Goal: Task Accomplishment & Management: Complete application form

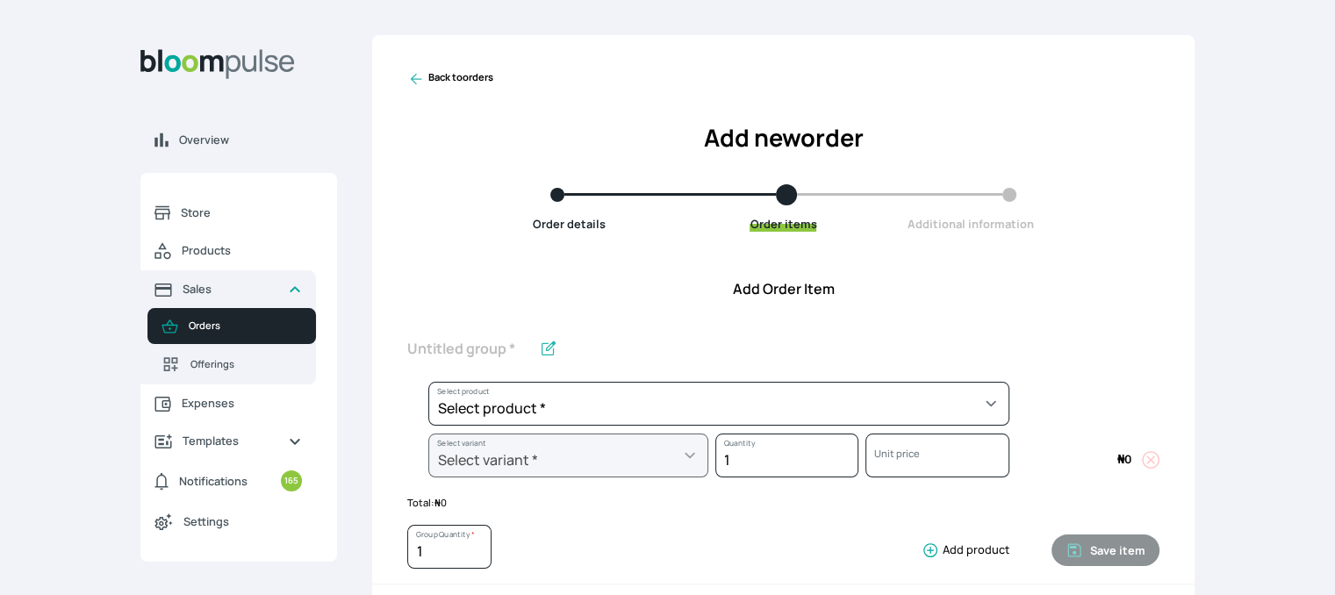
click at [458, 75] on link "Back to orders" at bounding box center [450, 79] width 86 height 18
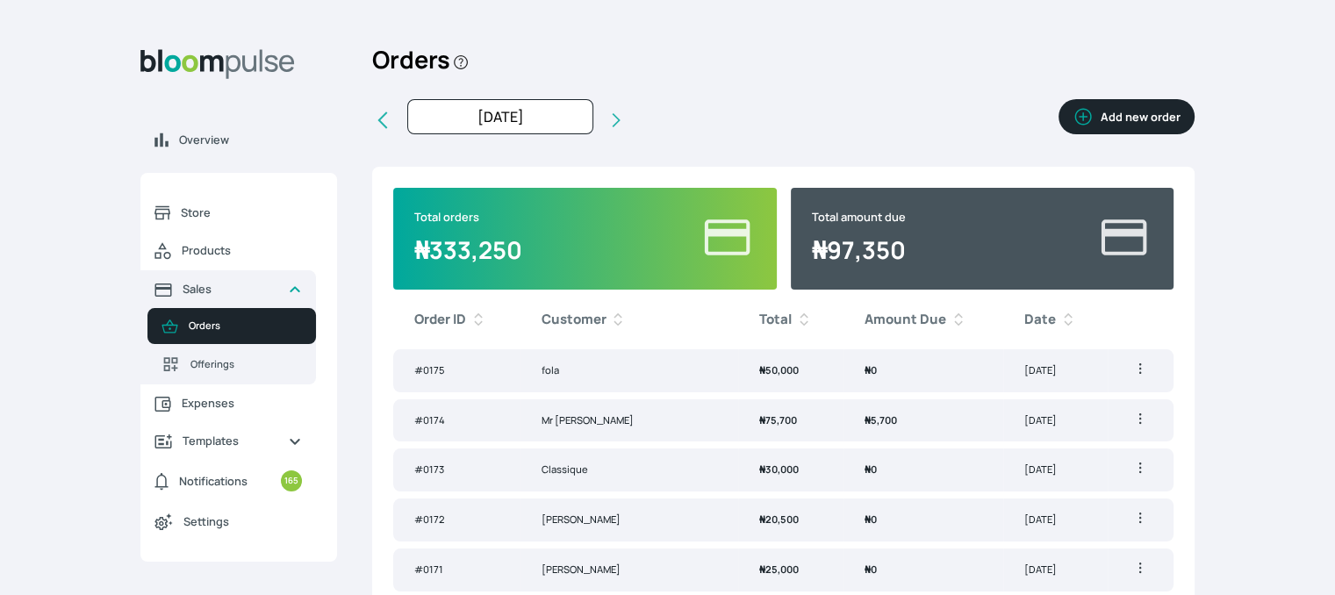
click at [1137, 127] on button "Add new order" at bounding box center [1126, 116] width 136 height 35
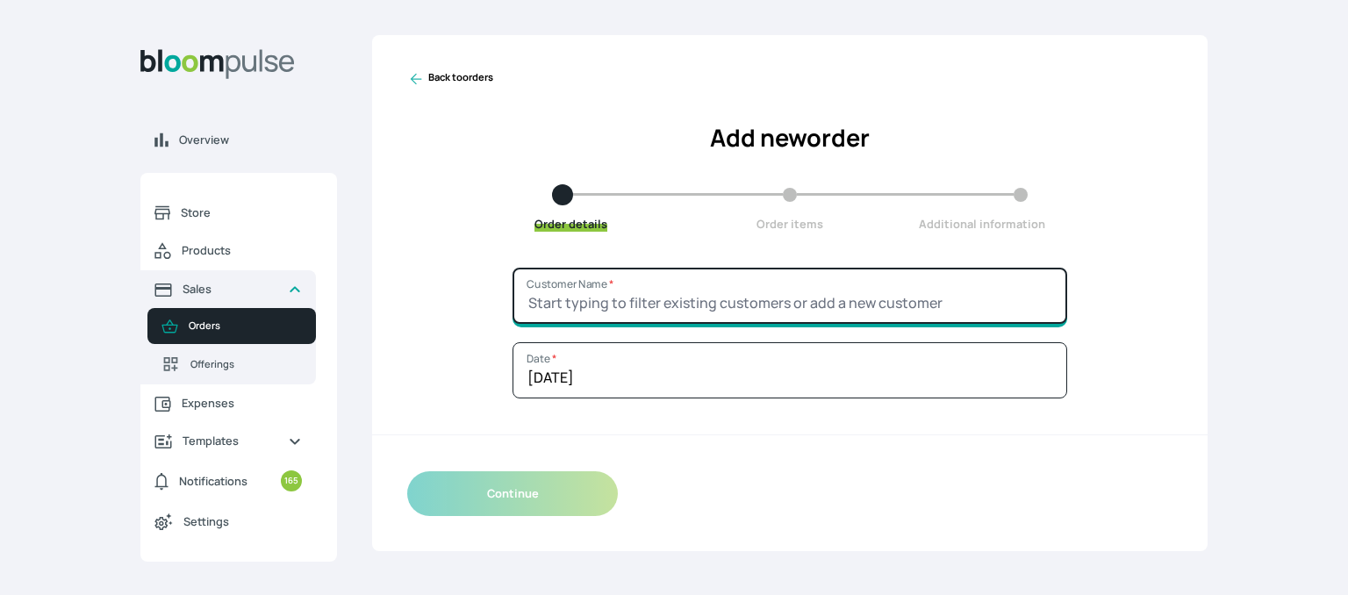
click at [860, 278] on input "Customer Name *" at bounding box center [790, 296] width 555 height 56
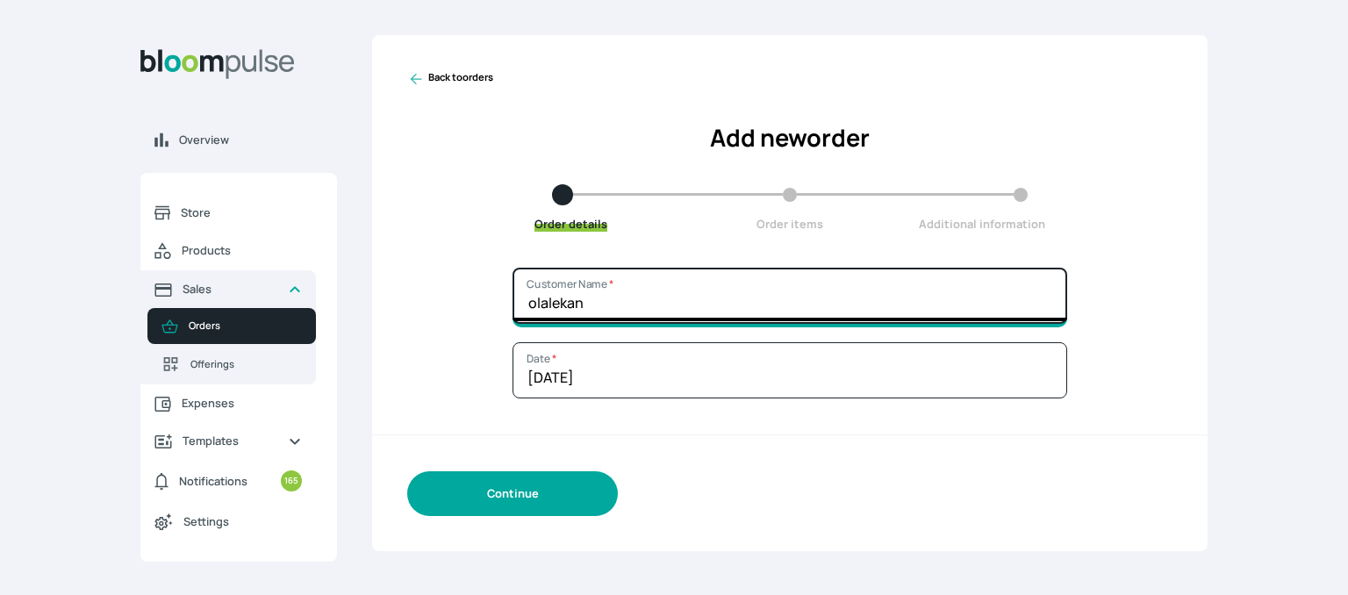
type input "olalekan"
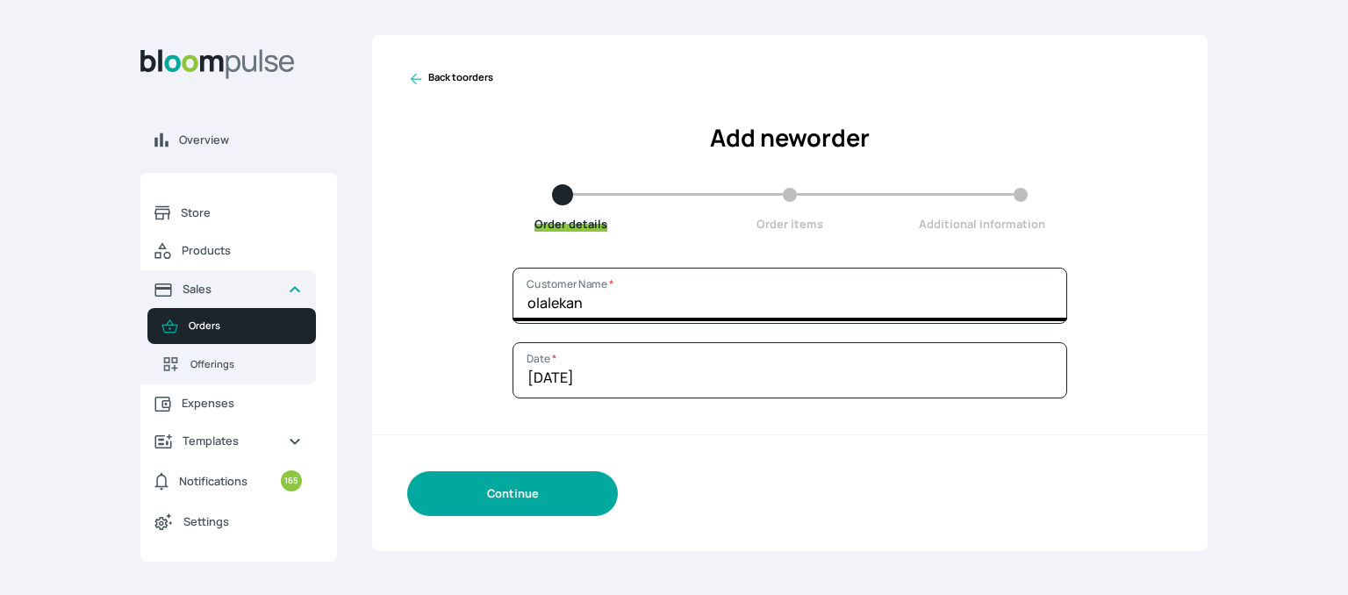
click at [528, 486] on button "Continue" at bounding box center [512, 493] width 211 height 45
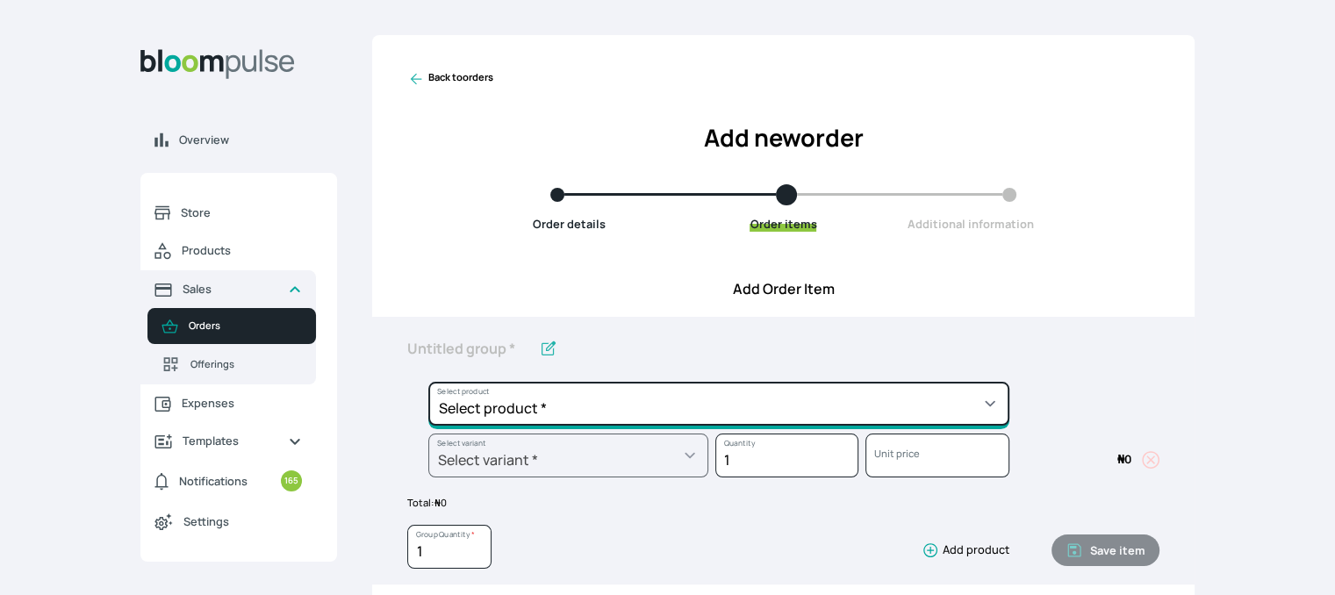
click at [555, 399] on select "Select product * Cake Decoration for 8inches High Chocolate oil based Round Cak…" at bounding box center [718, 404] width 581 height 44
select select "49426e7e-6d78-4aff-80b2-0dfc408de078"
click at [428, 382] on select "Select product * Cake Decoration for 8inches High Chocolate oil based Round Cak…" at bounding box center [718, 404] width 581 height 44
type input "Vanilla oil based Round Cake"
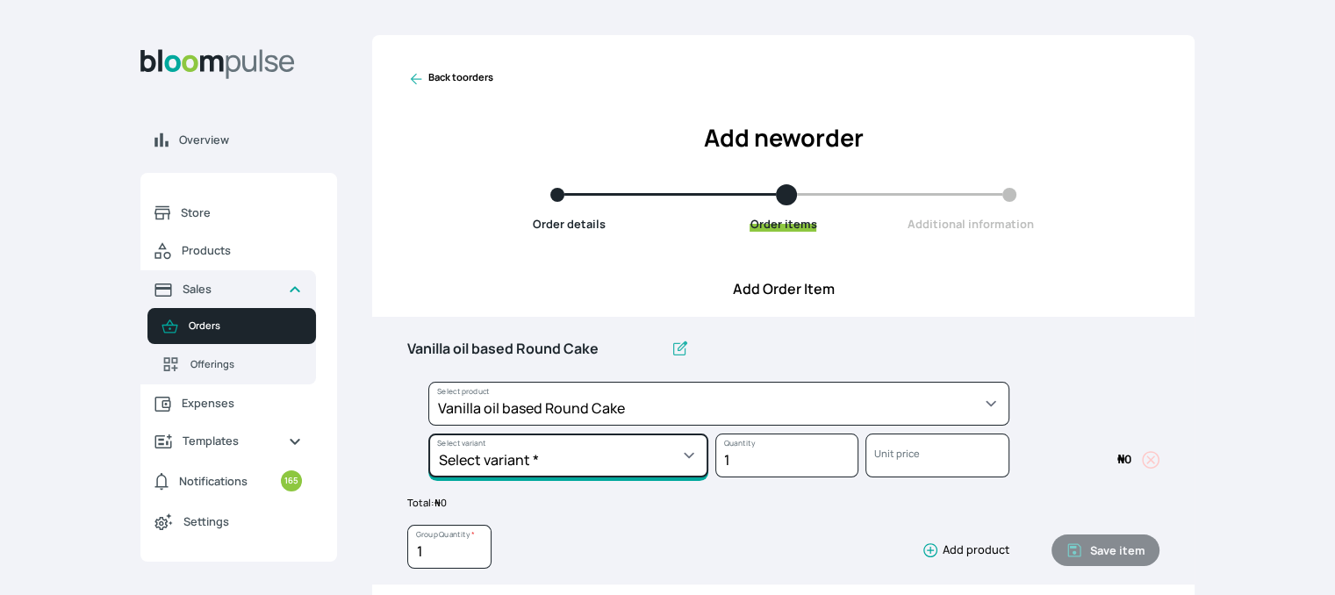
click at [541, 454] on select "Select variant * 10inches 11inches 12inches 6inches 7inches 8inches 9inches" at bounding box center [568, 456] width 280 height 44
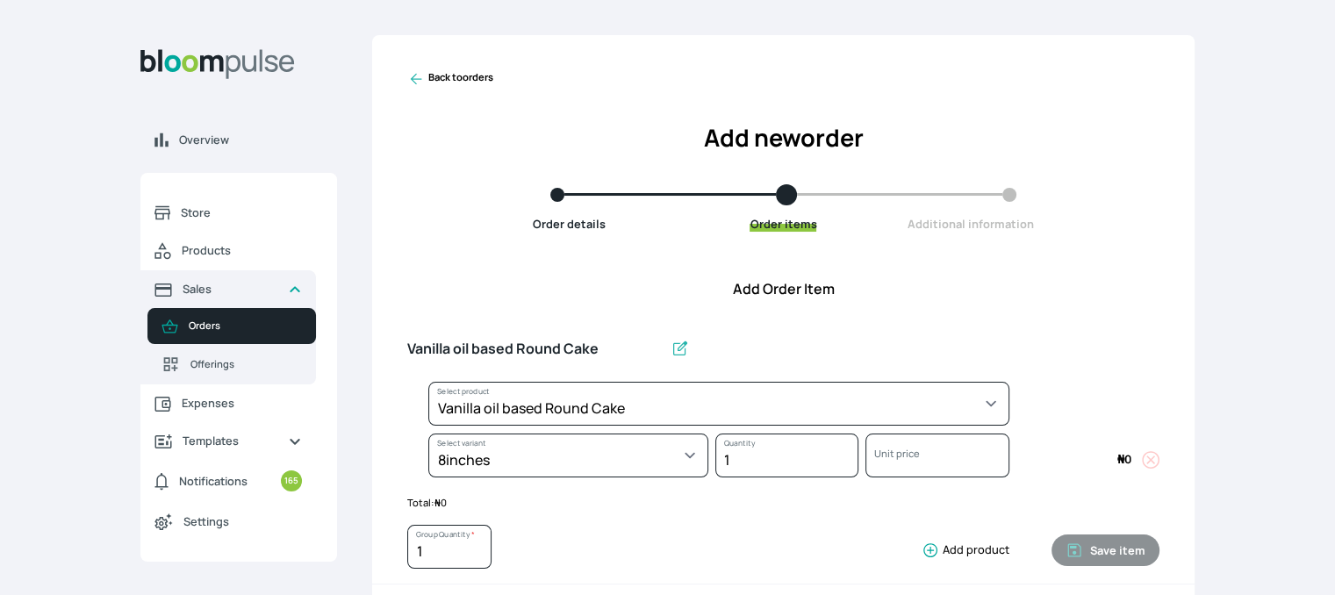
select select "49426e7e-6d78-4aff-80b2-0dfc408de078"
select select "521b5e78-dac1-445e-a6e7-266adeee2241"
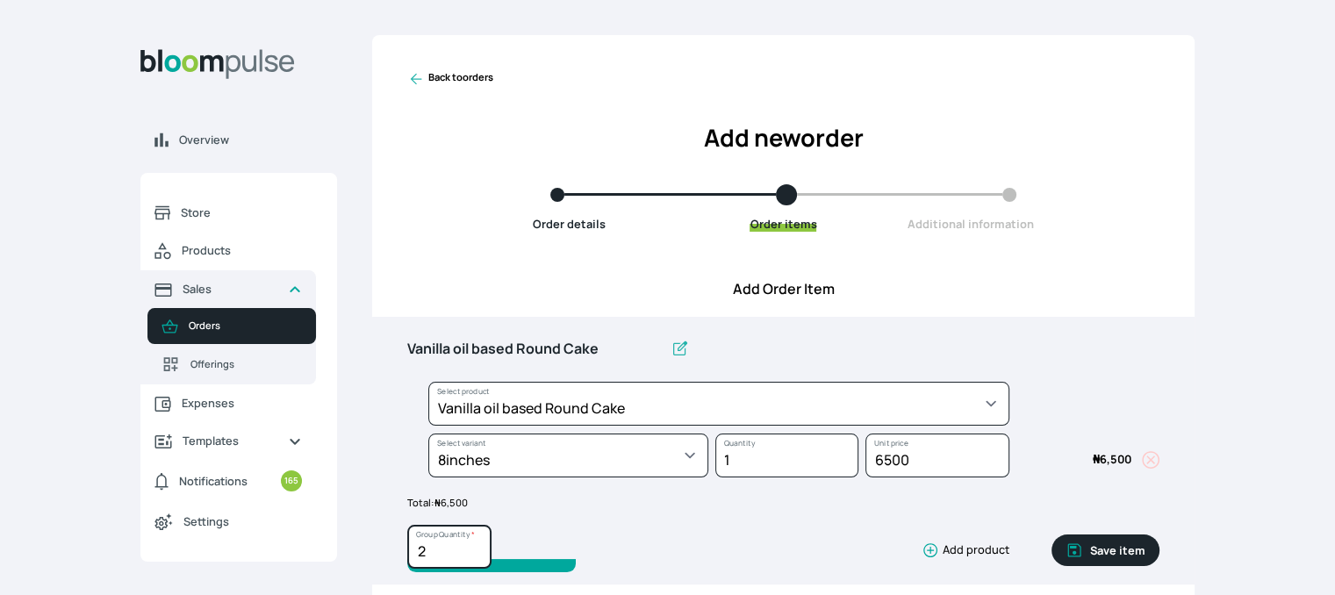
click at [477, 546] on input "2" at bounding box center [449, 547] width 84 height 44
click at [477, 546] on input "3" at bounding box center [449, 547] width 84 height 44
click at [482, 544] on input "4" at bounding box center [449, 547] width 84 height 44
type input "3"
click at [474, 557] on input "3" at bounding box center [449, 547] width 84 height 44
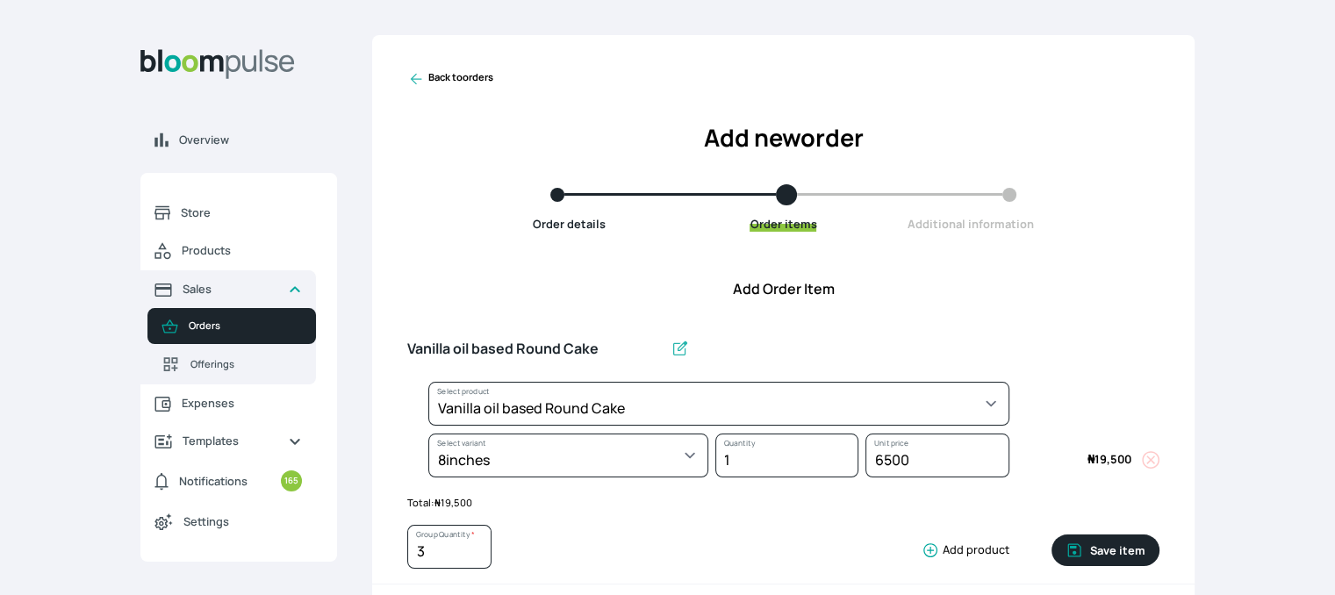
click at [1099, 534] on div "Save item" at bounding box center [1084, 551] width 150 height 52
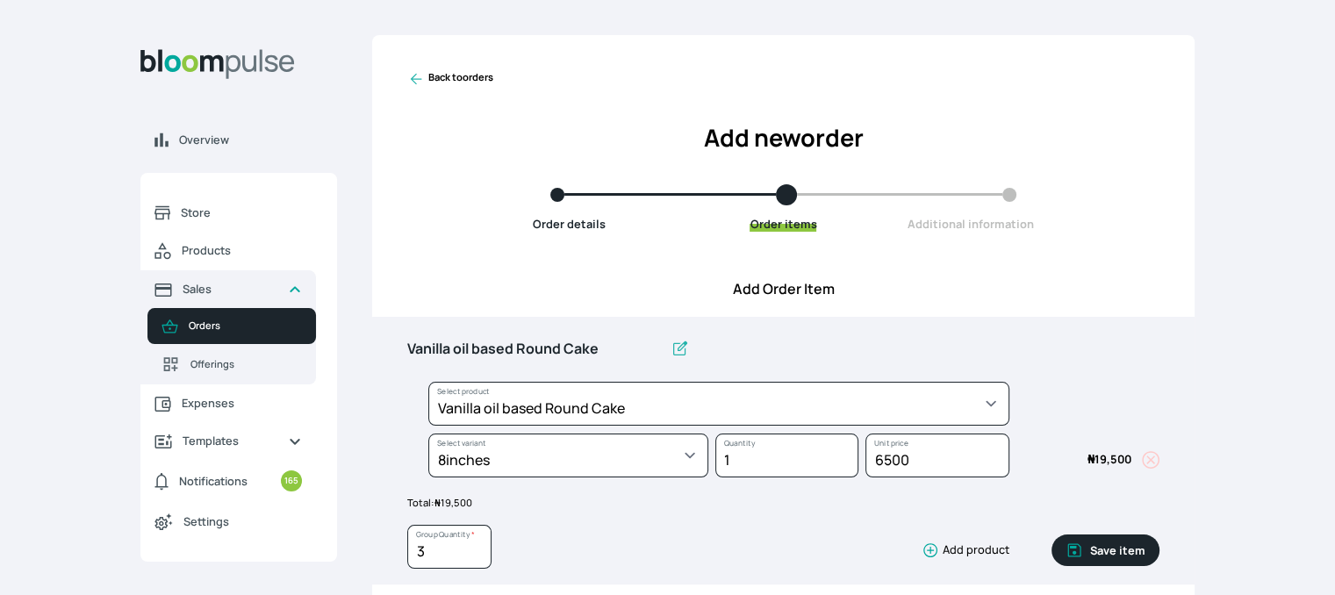
click at [1123, 559] on button "Save item" at bounding box center [1105, 550] width 108 height 32
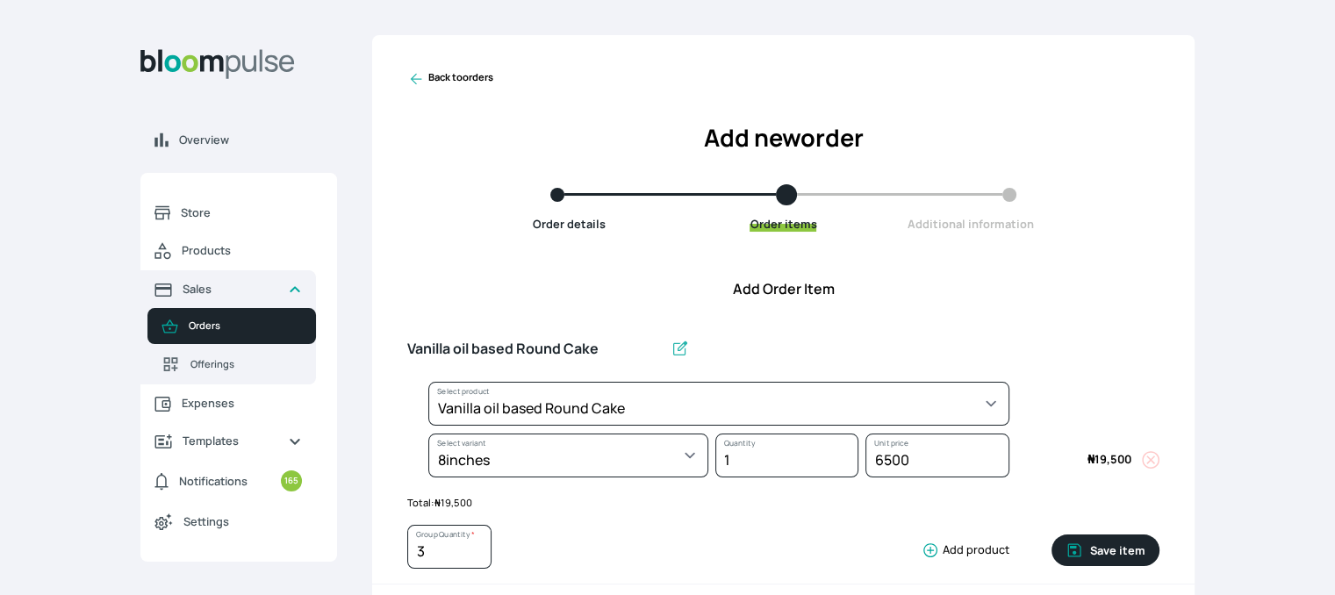
type input "1"
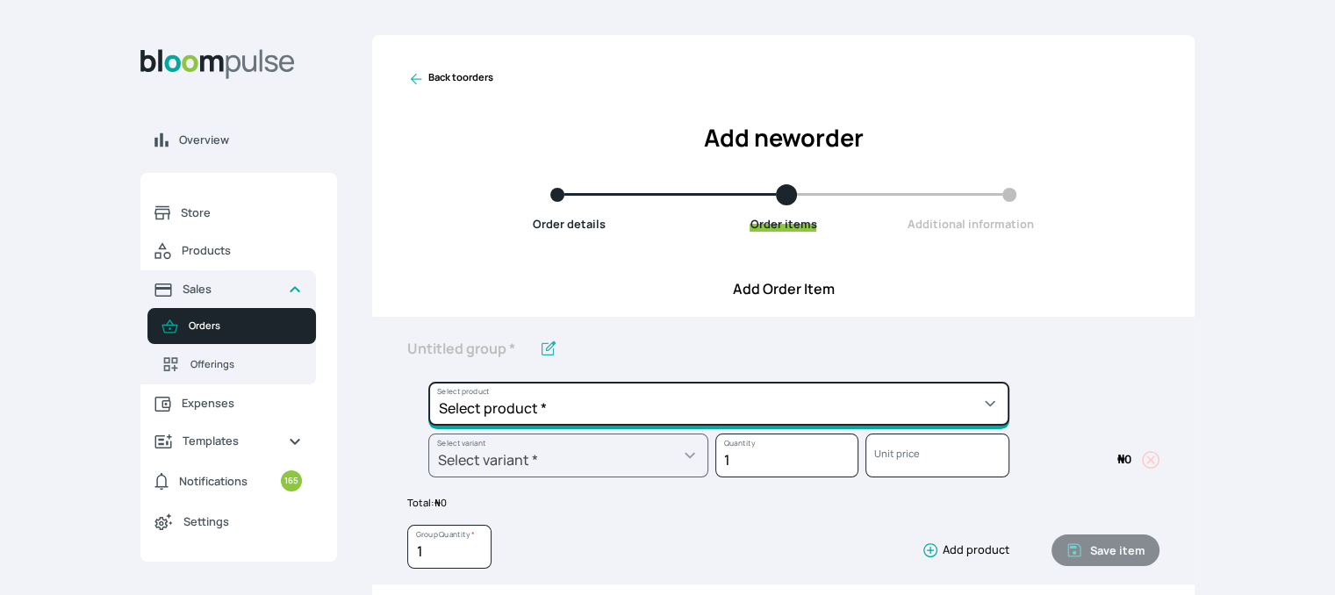
click at [928, 409] on select "Select product * Cake Decoration for 8inches High Chocolate oil based Round Cak…" at bounding box center [718, 404] width 581 height 44
select select "76698711-5e51-450a-94f3-cf053dc218f8"
click at [428, 382] on select "Select product * Cake Decoration for 8inches High Chocolate oil based Round Cak…" at bounding box center [718, 404] width 581 height 44
type input "Zobo Mocktail Gift Pack"
click at [714, 405] on select "Select product * Cake Decoration for 8inches High Chocolate oil based Round Cak…" at bounding box center [718, 404] width 581 height 44
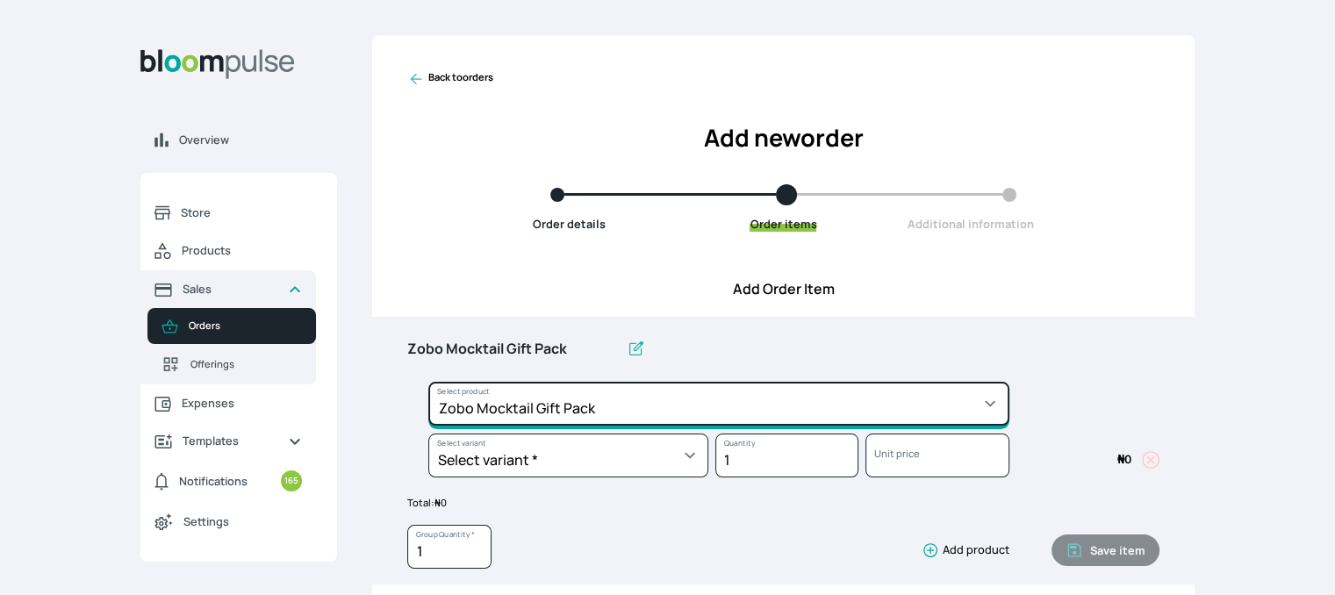
select select "83f82b0c-44eb-4ac8-bd97-27faddcd7e30"
click at [428, 382] on select "Select product * Cake Decoration for 8inches High Chocolate oil based Round Cak…" at bounding box center [718, 404] width 581 height 44
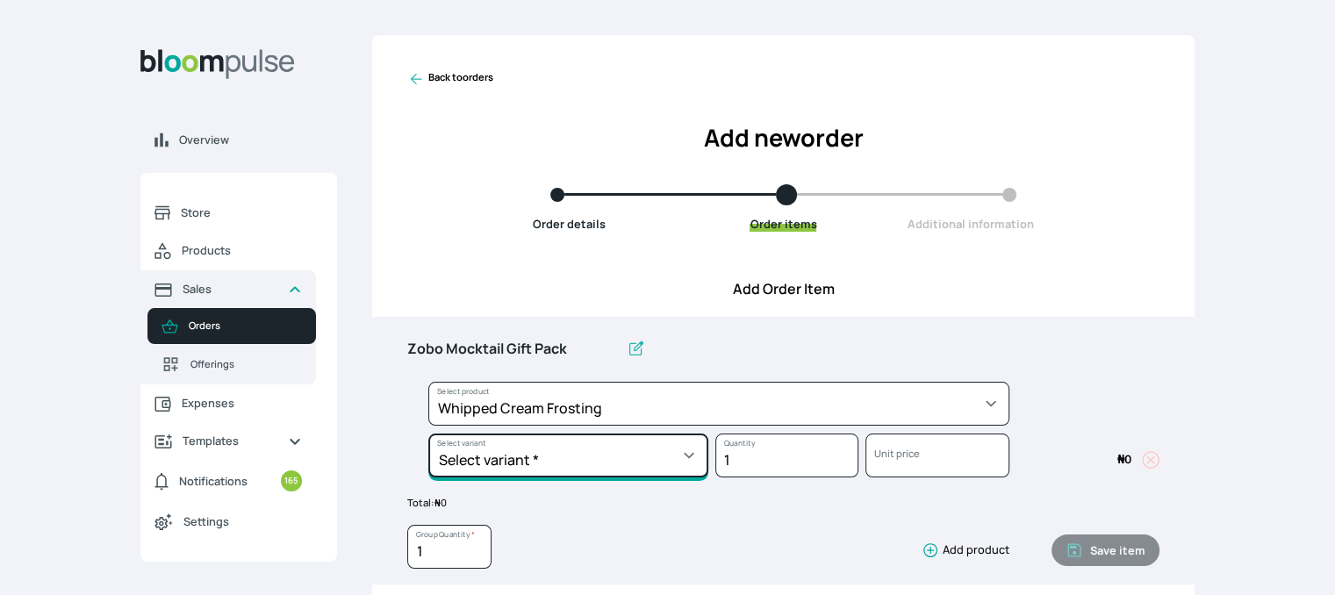
click at [579, 459] on select "Select variant * 1 cup 2 cups 3 cups 4 cups" at bounding box center [568, 456] width 280 height 44
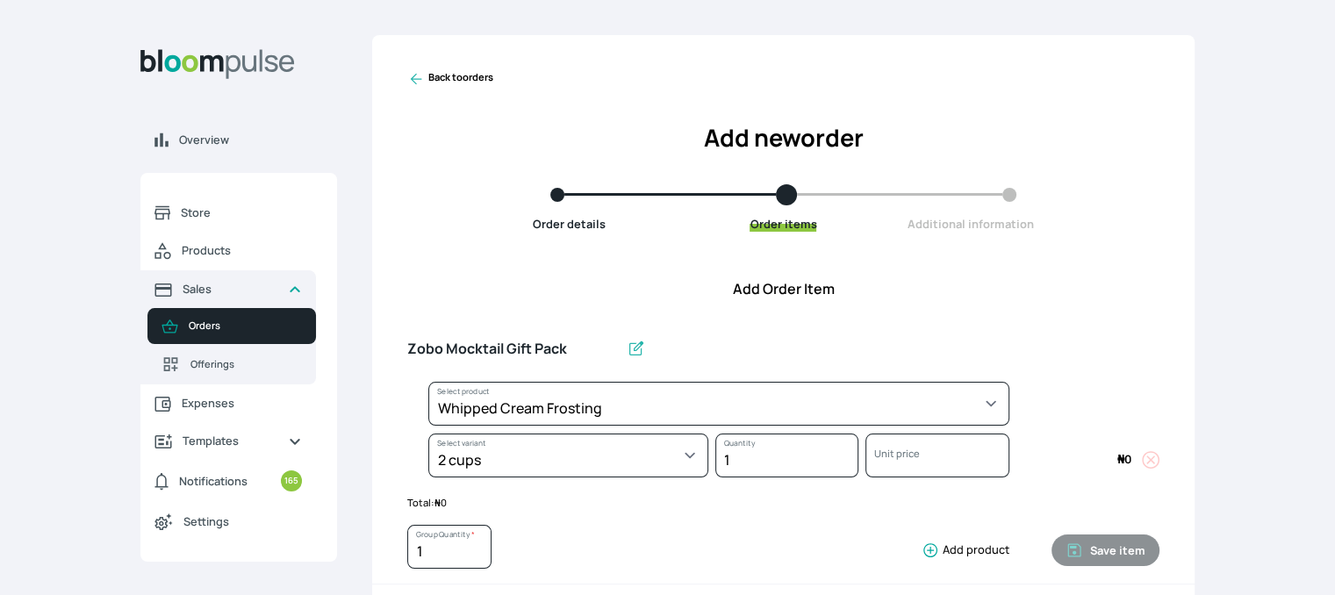
select select "83f82b0c-44eb-4ac8-bd97-27faddcd7e30"
select select "c32598fd-da48-43a0-ba15-76ca132400df"
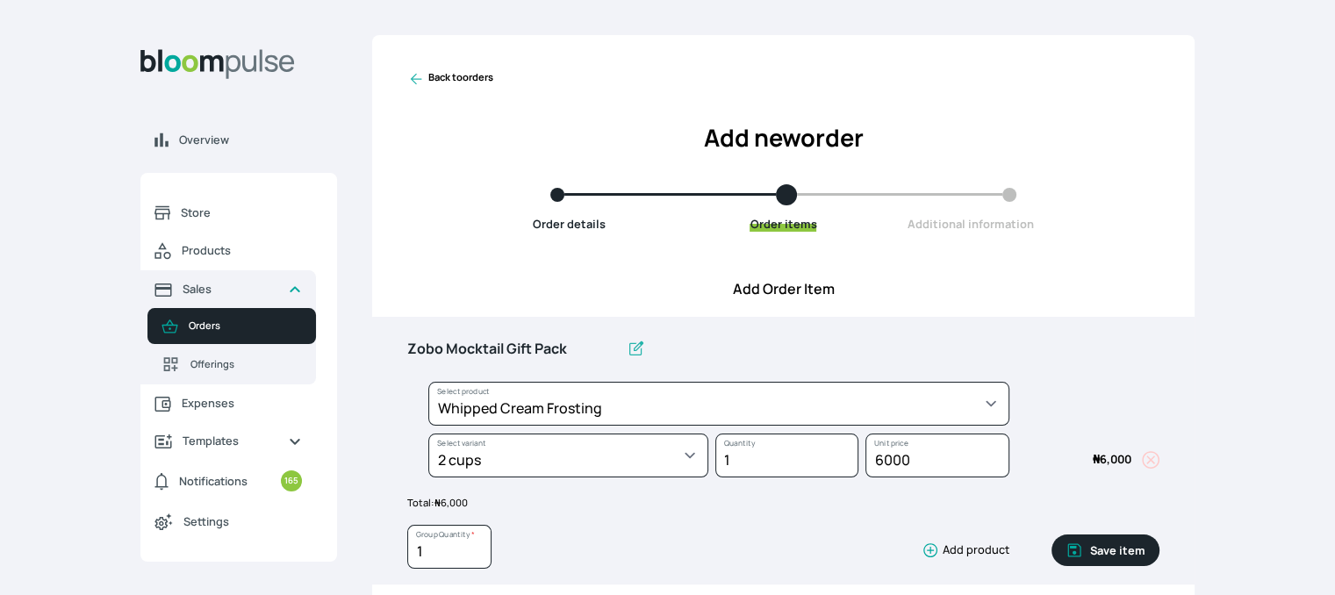
click at [1113, 562] on button "Save item" at bounding box center [1105, 550] width 108 height 32
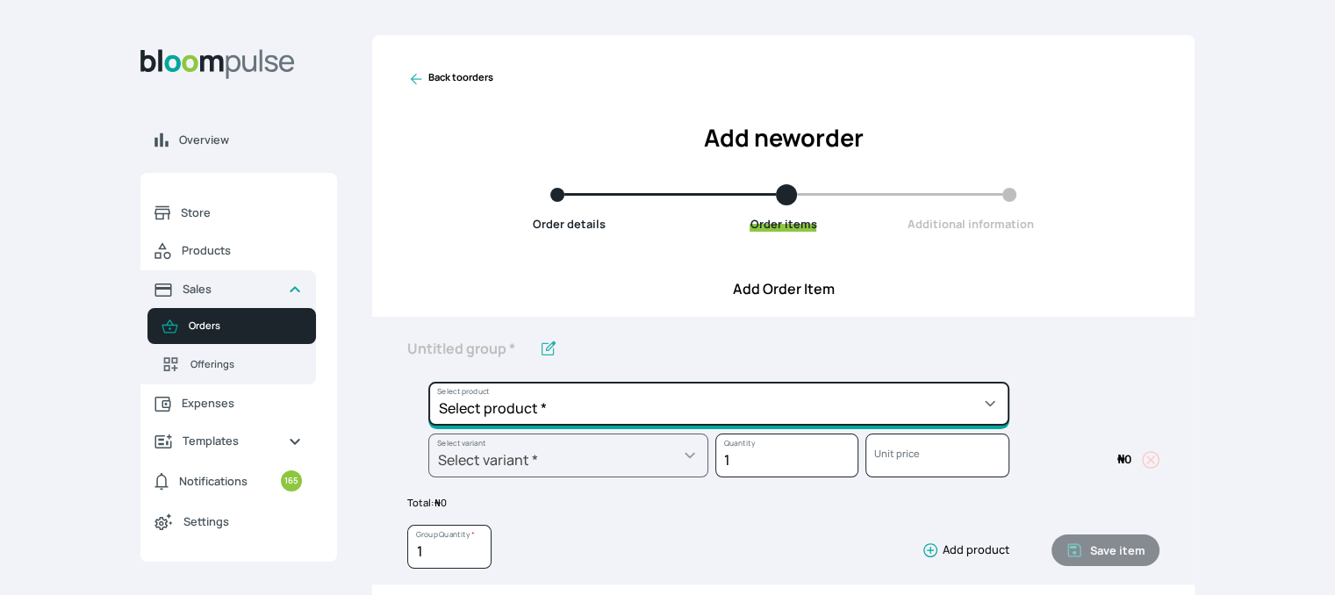
click at [1000, 412] on select "Select product * Cake Decoration for 8inches High Chocolate oil based Round Cak…" at bounding box center [718, 404] width 581 height 44
select select "c7c16d97-1b50-48bc-a979-38ef4923035e"
click at [428, 382] on select "Select product * Cake Decoration for 8inches High Chocolate oil based Round Cak…" at bounding box center [718, 404] width 581 height 44
type input "Budget Friendly Whippedcream Decoration"
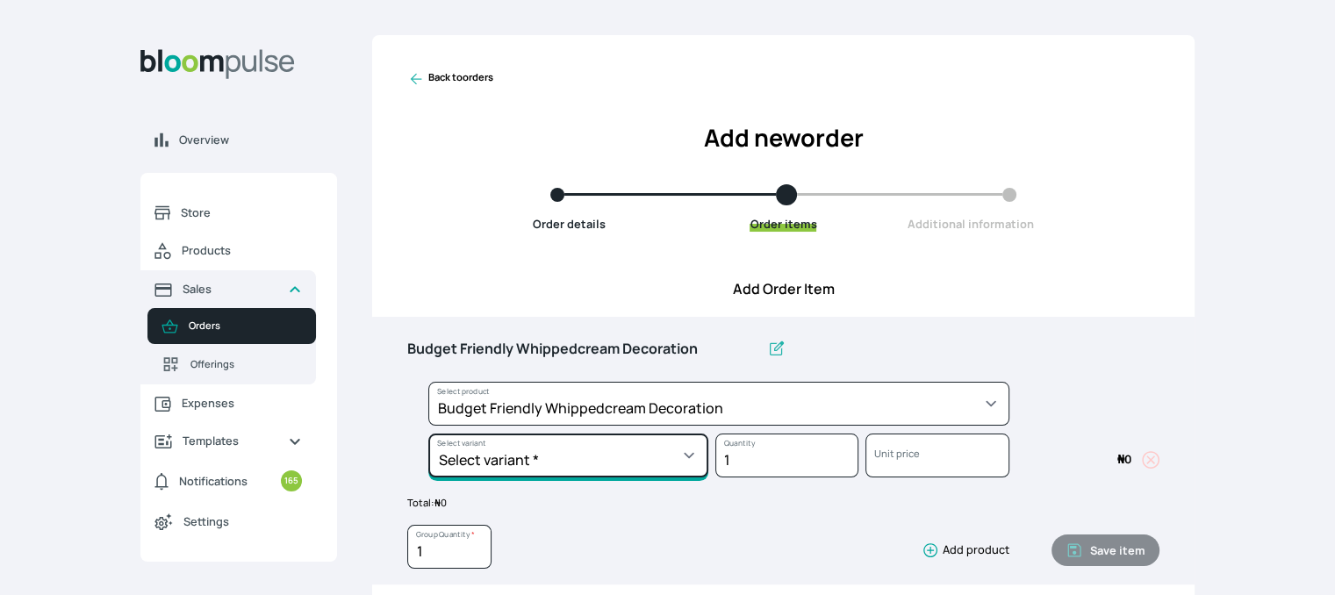
click at [673, 450] on select "Select variant * 8inches Size 6 Size 7" at bounding box center [568, 456] width 280 height 44
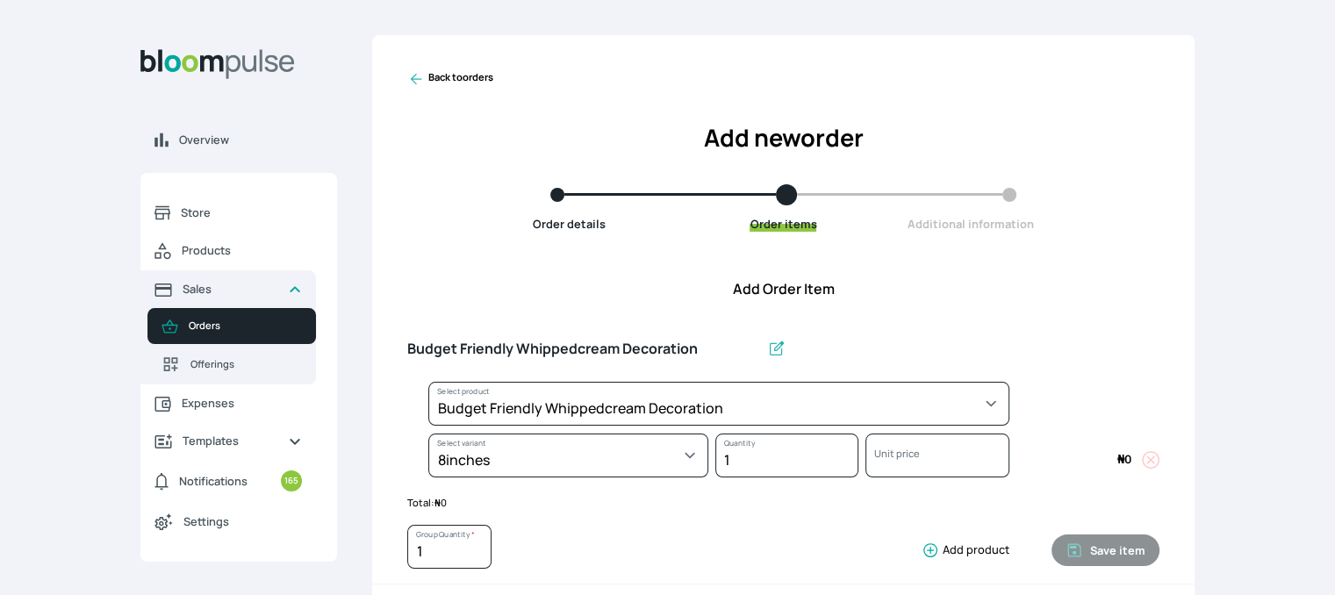
select select "c7c16d97-1b50-48bc-a979-38ef4923035e"
select select "627db35a-7fbd-4d6f-ac6d-aa1b3a347ad8"
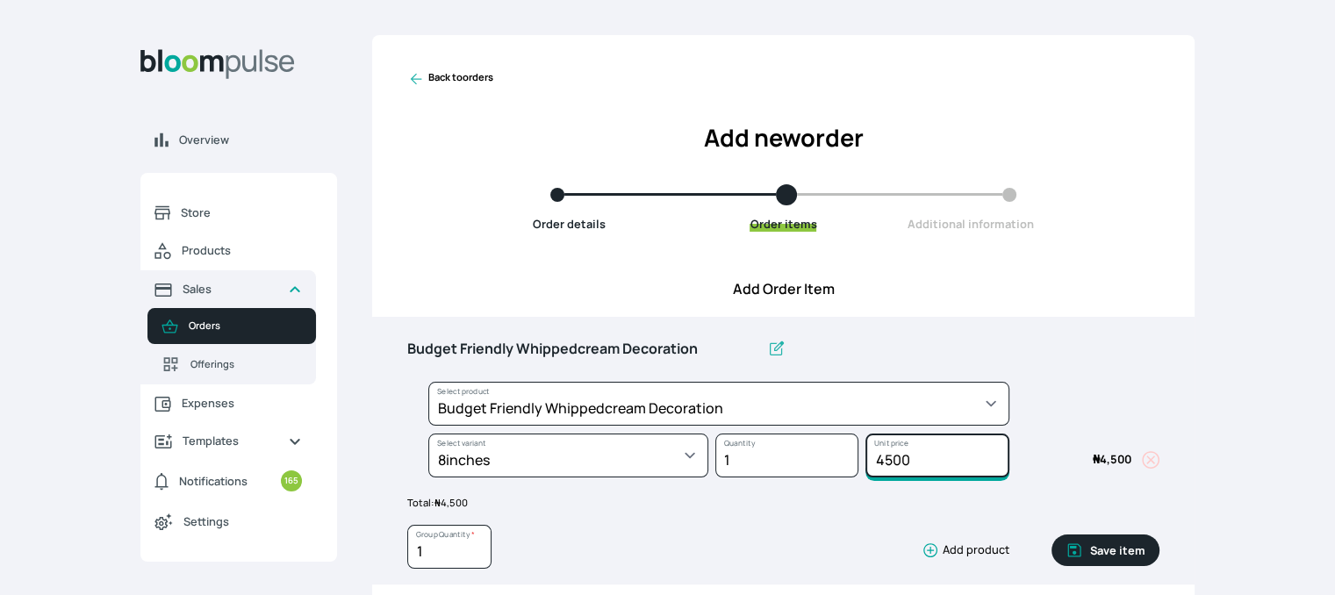
drag, startPoint x: 940, startPoint y: 447, endPoint x: 856, endPoint y: 459, distance: 85.1
click at [856, 459] on div "Select product * Cake Decoration for 8inches High Chocolate oil based Round Cak…" at bounding box center [783, 434] width 752 height 104
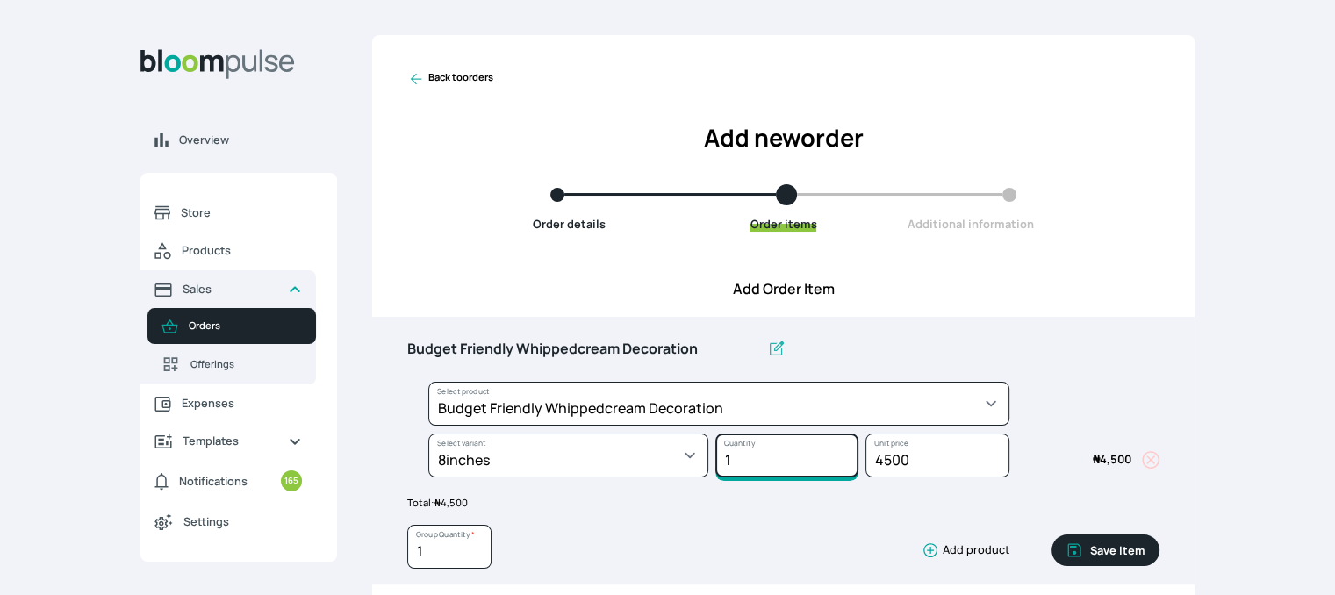
drag, startPoint x: 856, startPoint y: 458, endPoint x: 845, endPoint y: 462, distance: 11.1
click at [845, 462] on input "1" at bounding box center [786, 456] width 143 height 44
type input "1"
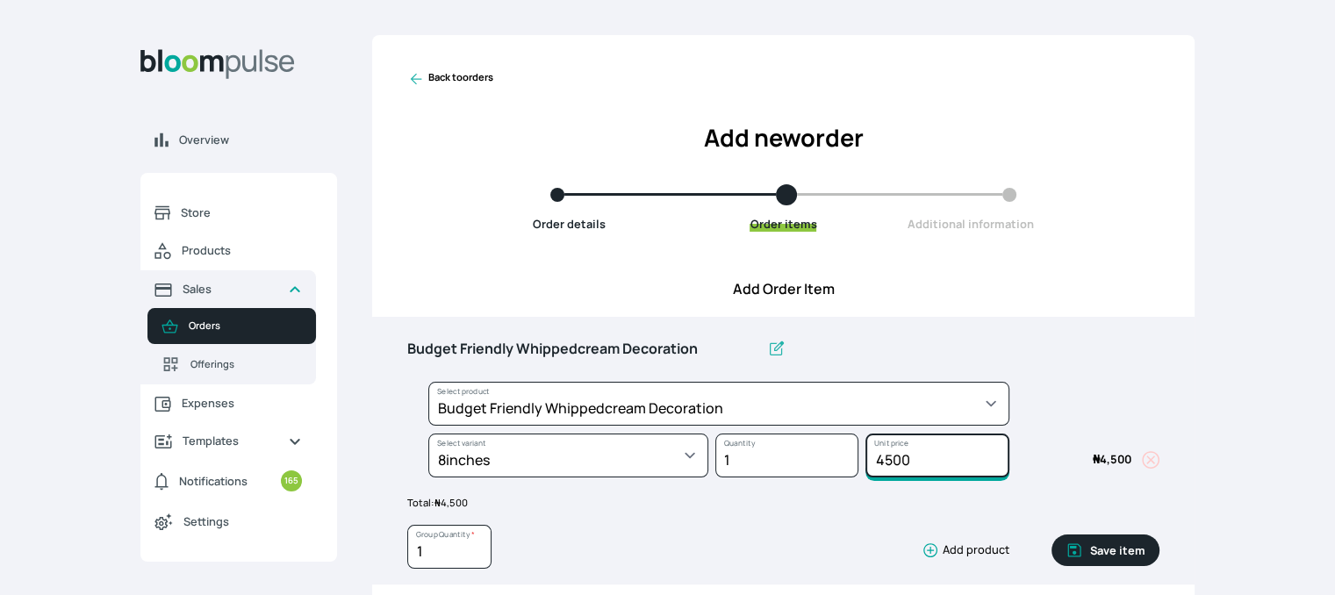
drag, startPoint x: 941, startPoint y: 464, endPoint x: 821, endPoint y: 453, distance: 120.8
click at [821, 453] on div "Select product * Cake Decoration for 8inches High Chocolate oil based Round Cak…" at bounding box center [783, 434] width 752 height 104
type input "8000"
click at [1090, 546] on button "Save item" at bounding box center [1105, 550] width 108 height 32
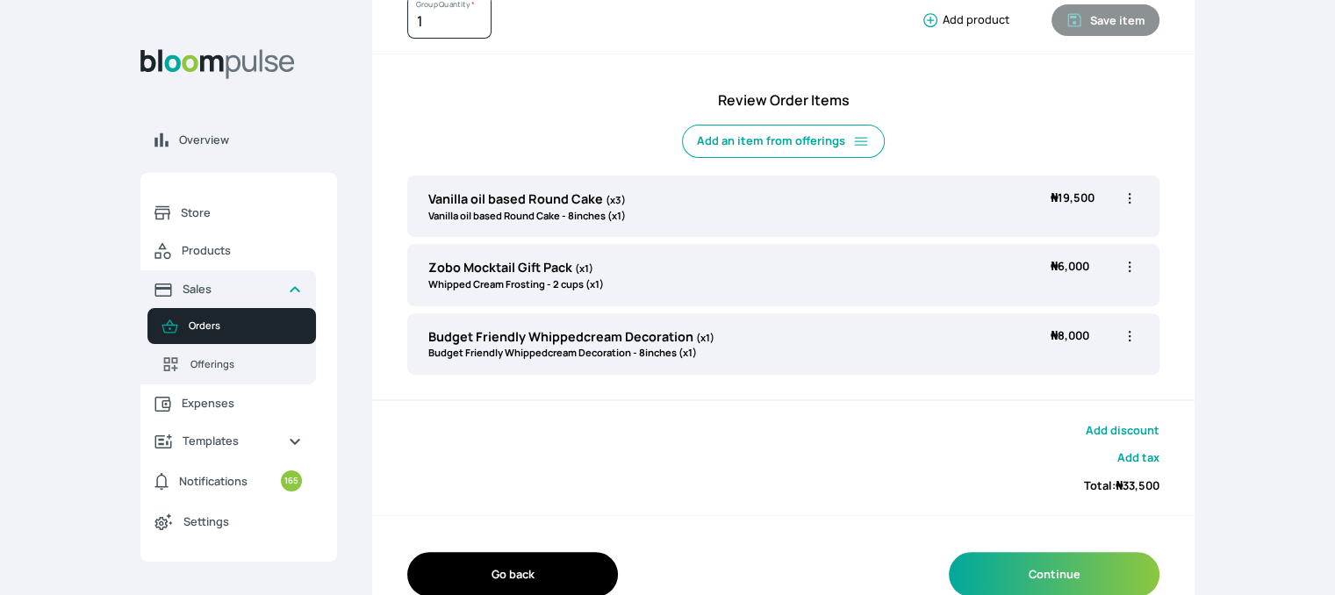
scroll to position [540, 0]
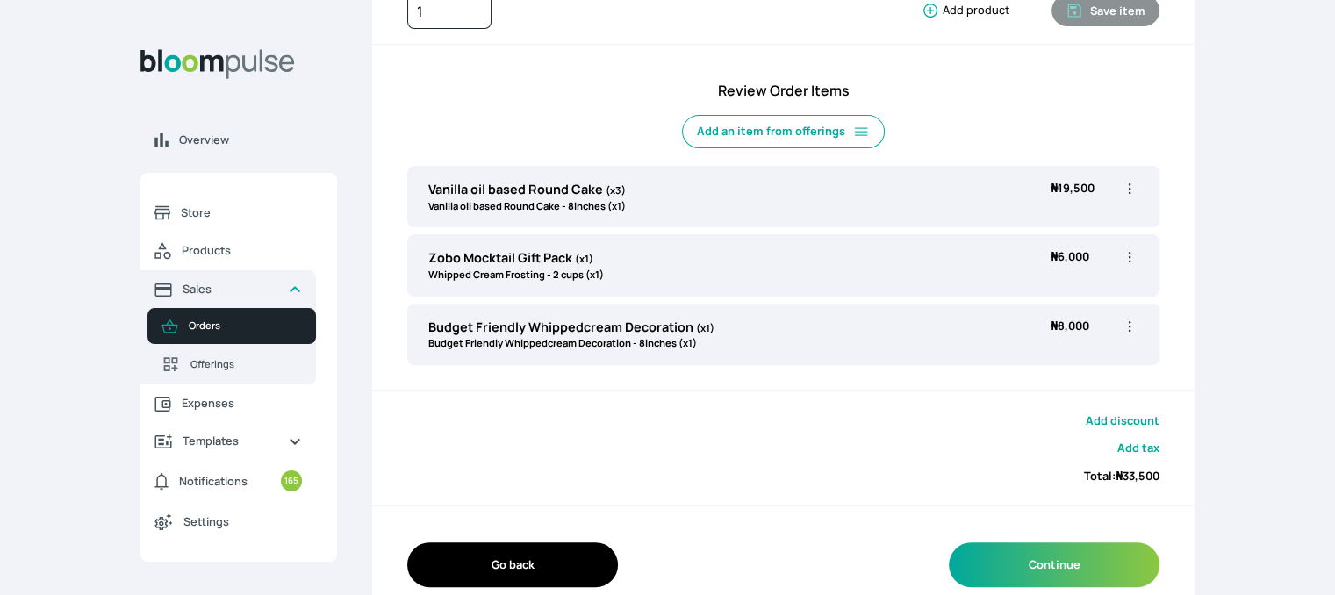
click at [1129, 183] on icon "button" at bounding box center [1130, 188] width 3 height 11
click at [1095, 210] on li "Edit" at bounding box center [1061, 225] width 154 height 32
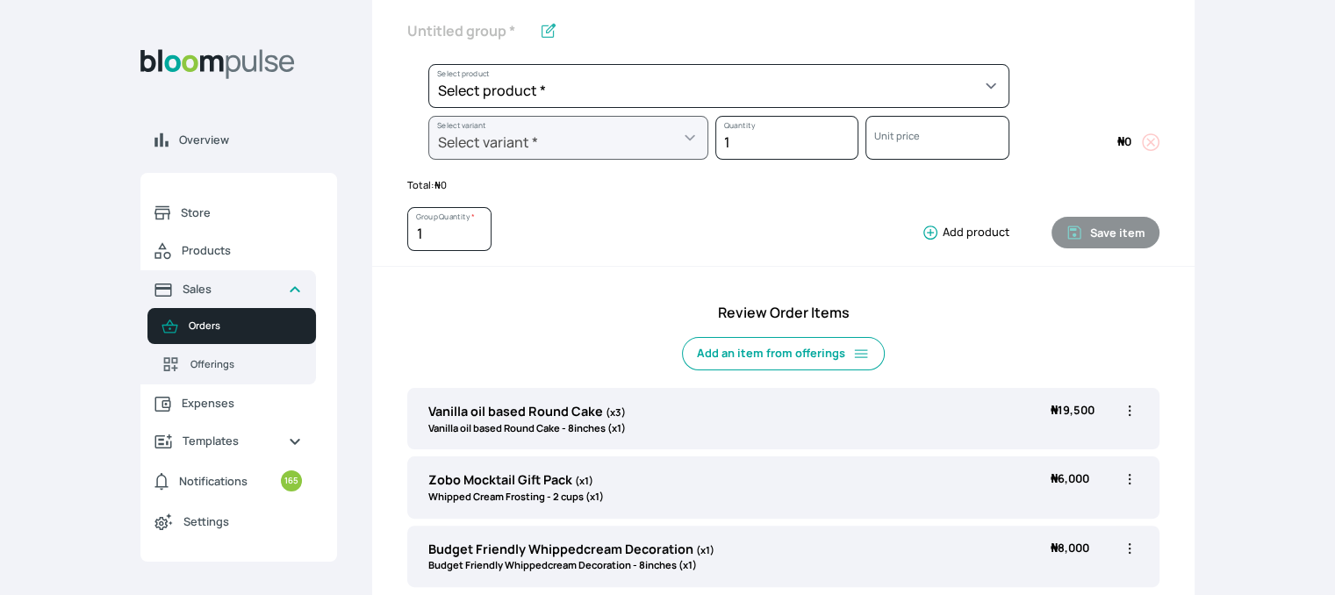
scroll to position [369, 0]
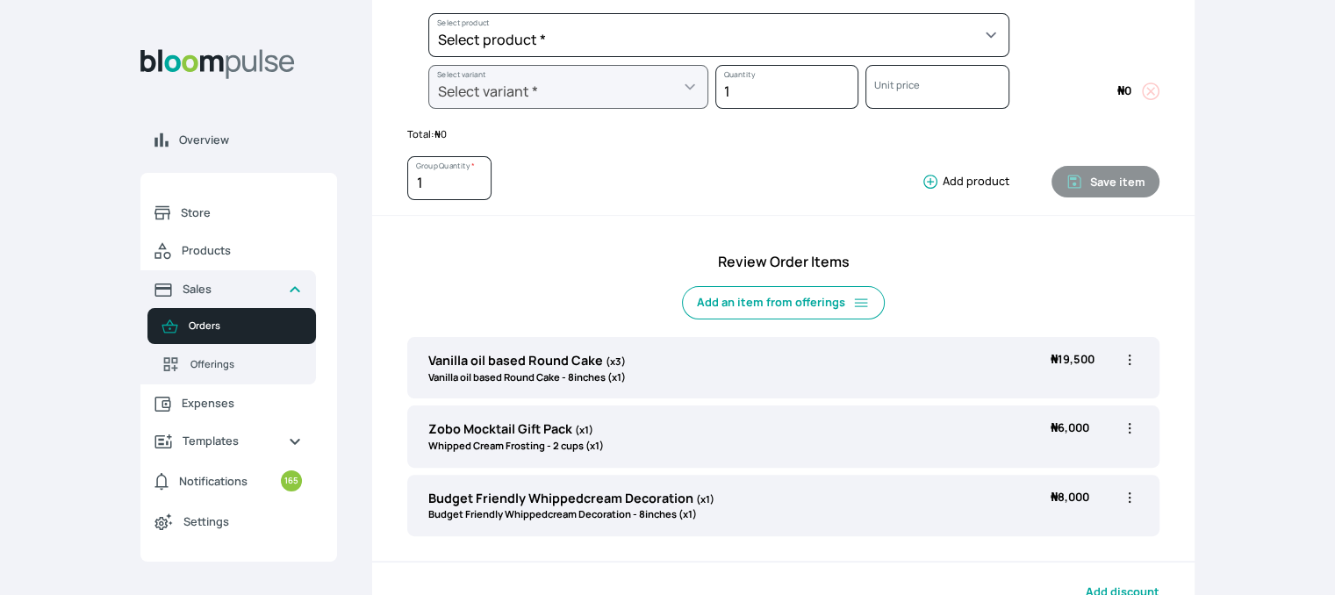
click at [1129, 355] on icon "button" at bounding box center [1130, 360] width 3 height 11
click at [1066, 389] on span "Edit" at bounding box center [1061, 396] width 126 height 18
type input "Vanilla oil based Round Cake"
type input "3"
select select "49426e7e-6d78-4aff-80b2-0dfc408de078"
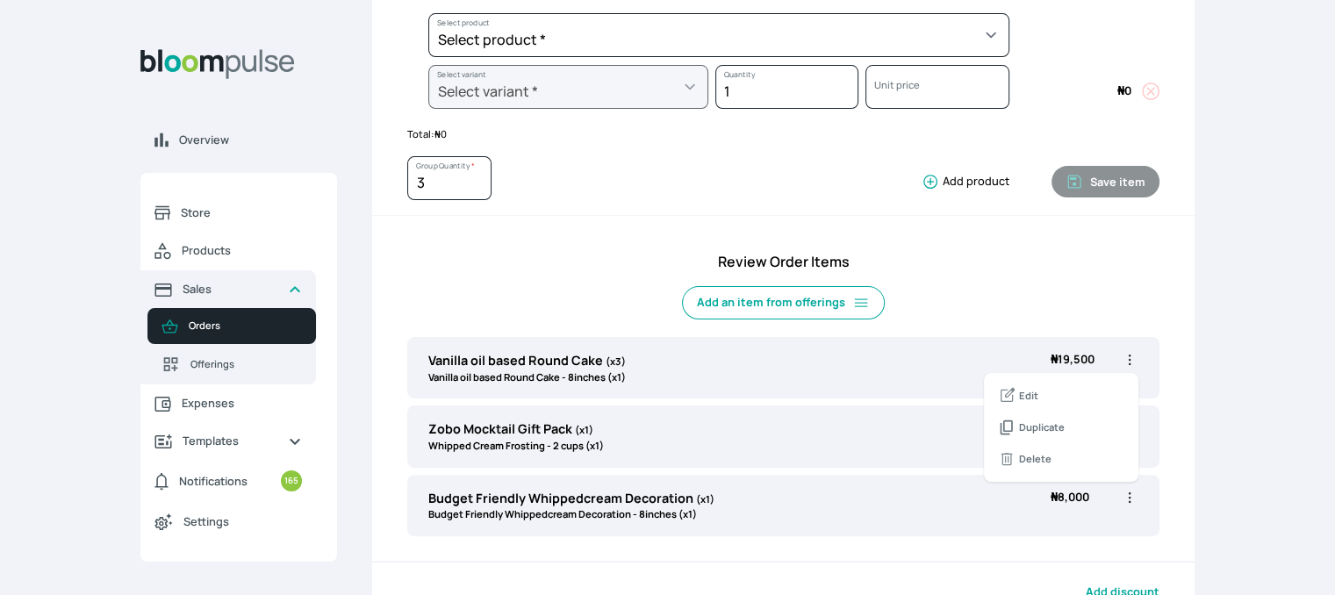
select select "521b5e78-dac1-445e-a6e7-266adeee2241"
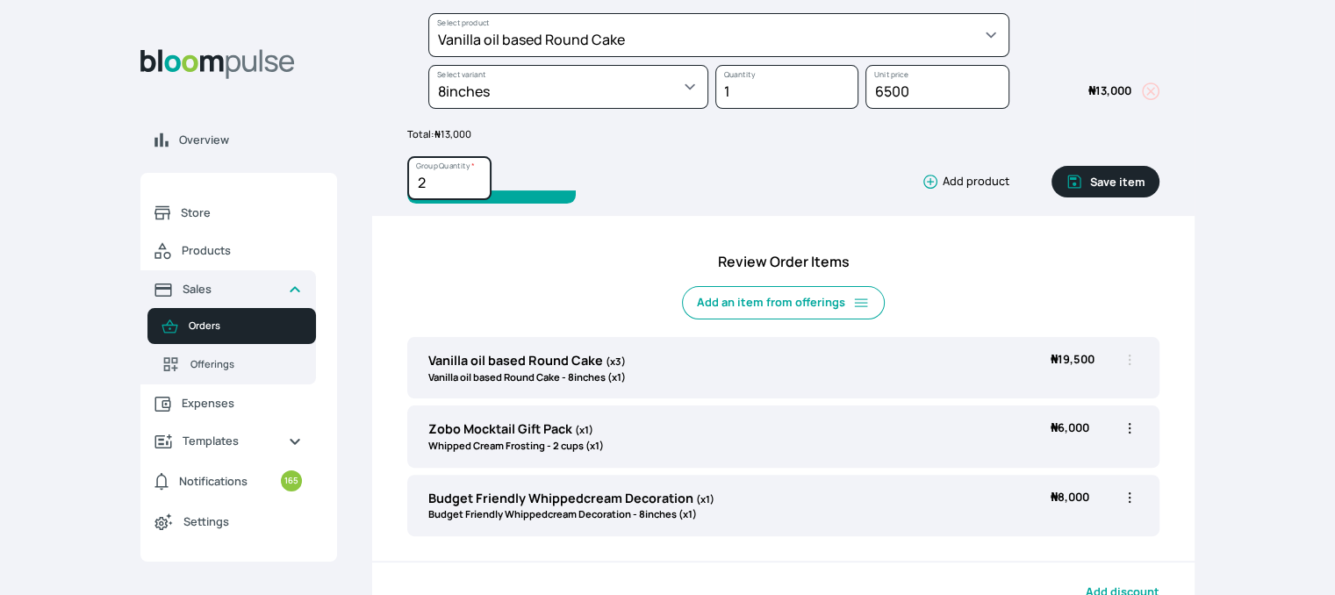
type input "2"
click at [472, 187] on input "2" at bounding box center [449, 178] width 84 height 44
click at [1125, 167] on button "Save item" at bounding box center [1105, 182] width 108 height 32
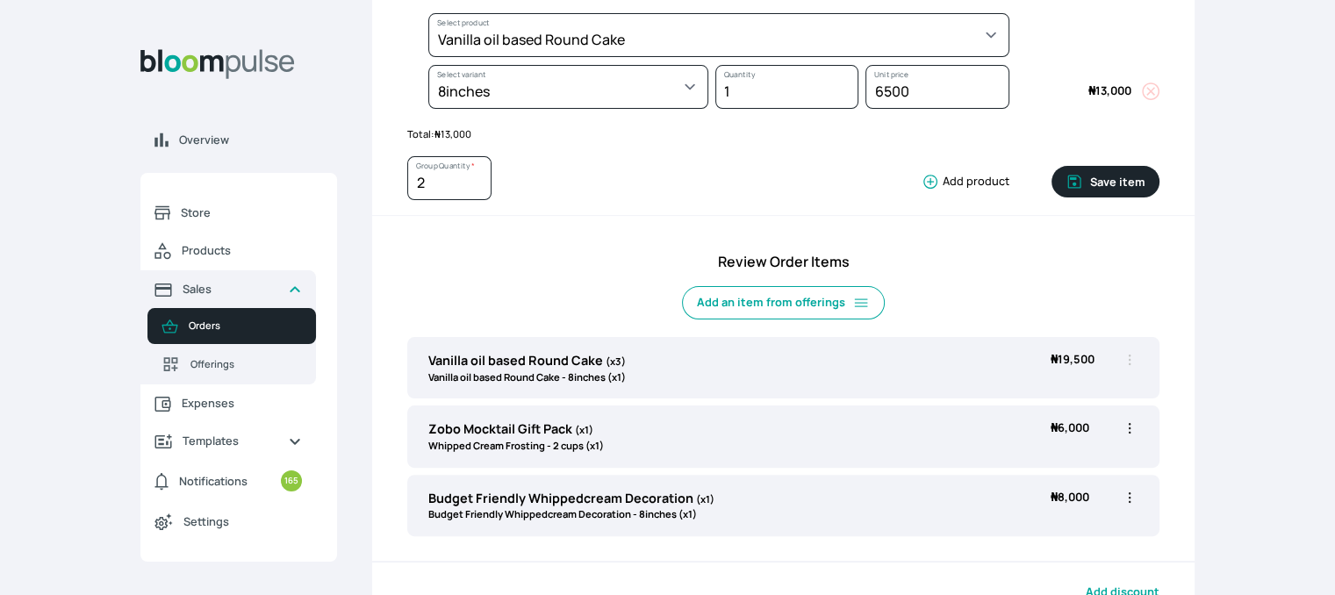
type input "1"
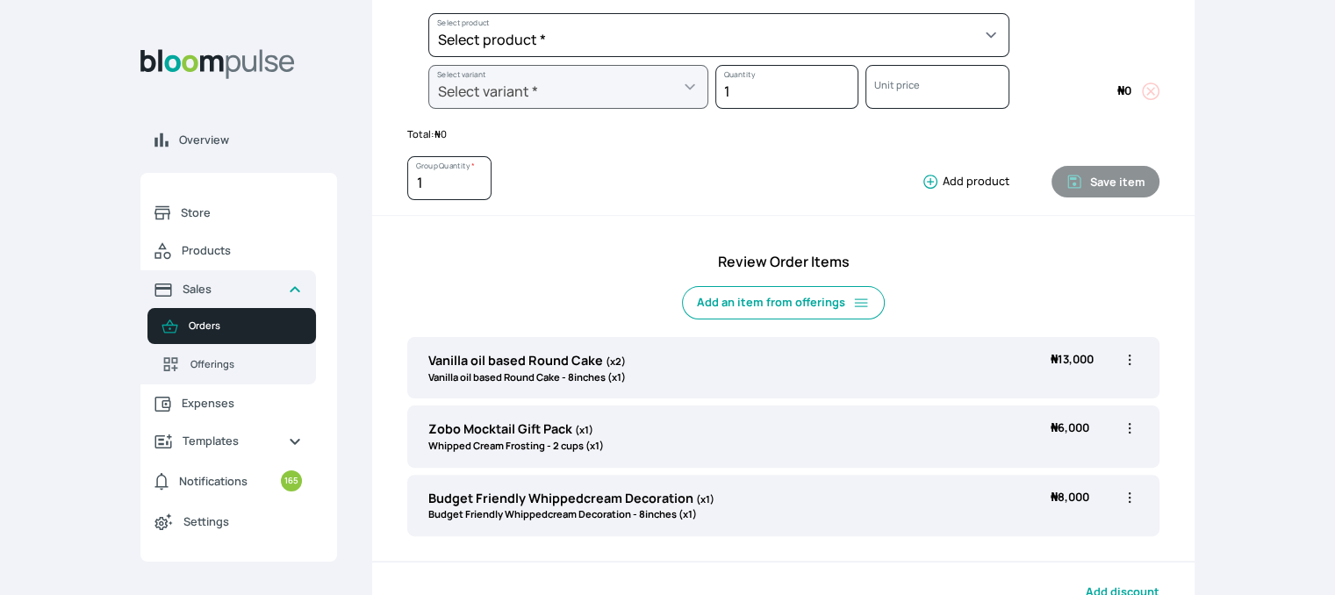
click at [1127, 426] on icon "button" at bounding box center [1130, 428] width 18 height 18
click at [1066, 461] on span "Edit" at bounding box center [1061, 465] width 126 height 18
type input "Zobo Mocktail Gift Pack"
select select "83f82b0c-44eb-4ac8-bd97-27faddcd7e30"
select select "c32598fd-da48-43a0-ba15-76ca132400df"
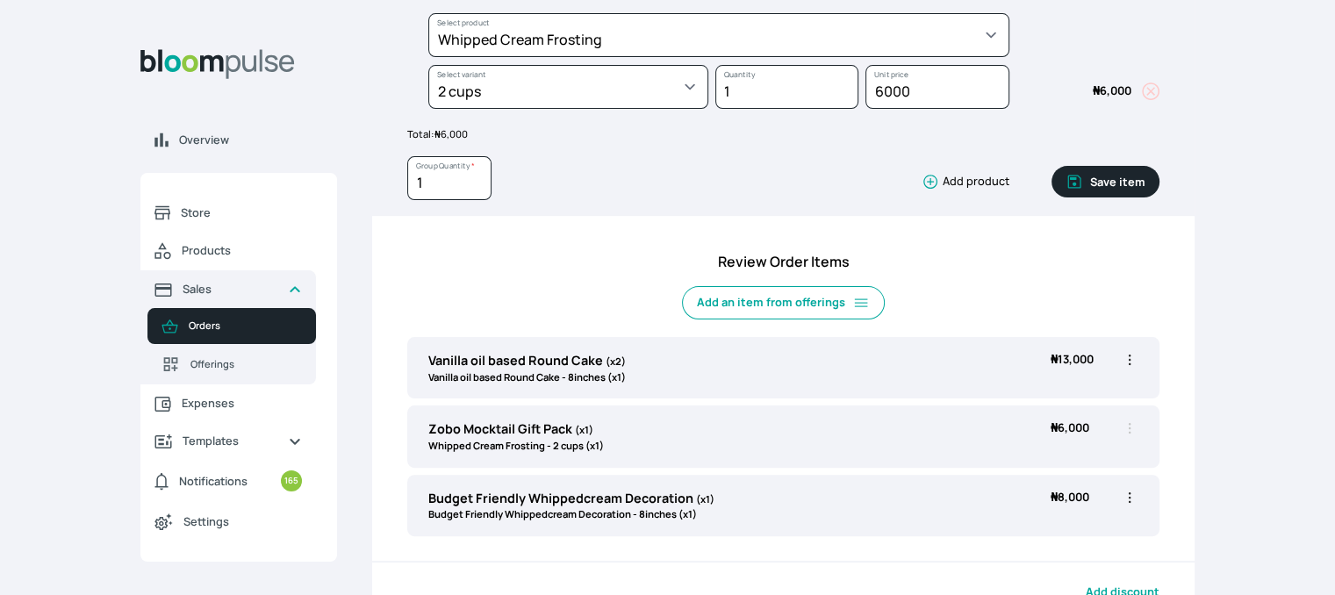
click at [1113, 181] on button "Save item" at bounding box center [1105, 182] width 108 height 32
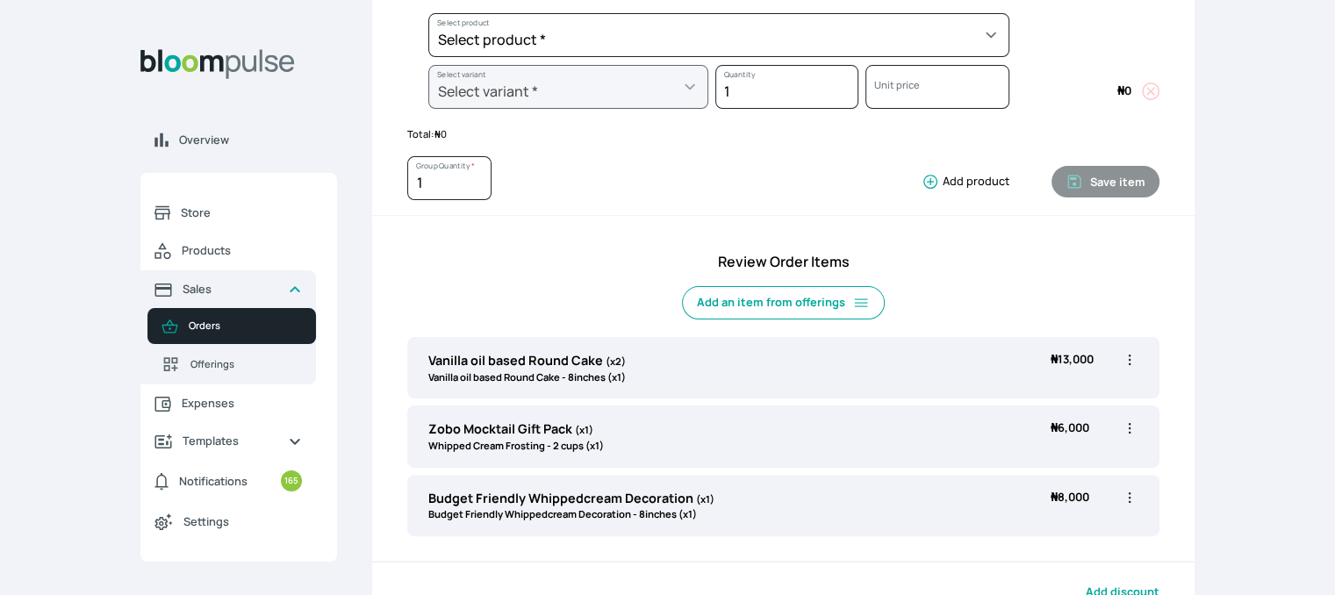
scroll to position [565, 0]
